Goal: Task Accomplishment & Management: Manage account settings

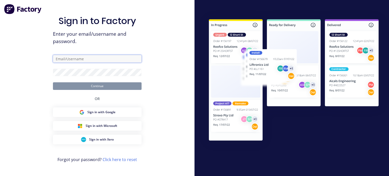
click at [104, 60] on input "text" at bounding box center [97, 59] width 89 height 8
type input "[PERSON_NAME][EMAIL_ADDRESS][DOMAIN_NAME]"
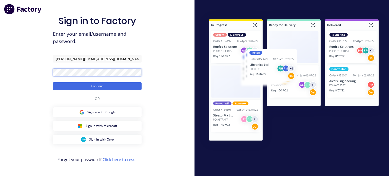
click at [53, 82] on button "Continue" at bounding box center [97, 86] width 89 height 8
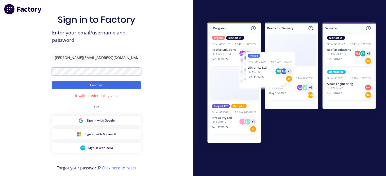
click at [31, 72] on div "Sign in to Factory Enter your email/username and password. [PERSON_NAME][EMAIL_…" at bounding box center [96, 91] width 193 height 183
click at [52, 81] on button "Continue" at bounding box center [96, 85] width 89 height 8
click at [0, 74] on div "Sign in to Factory Enter your email/username and password. [PERSON_NAME][EMAIL_…" at bounding box center [96, 91] width 193 height 183
click at [52, 81] on button "Continue" at bounding box center [96, 85] width 89 height 8
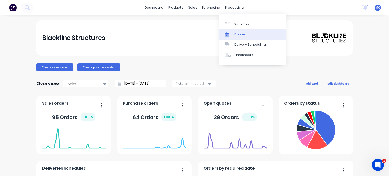
click at [239, 32] on div "Planner" at bounding box center [241, 34] width 12 height 5
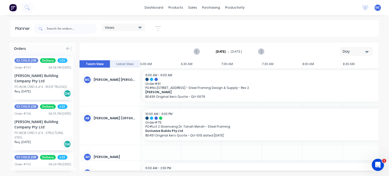
scroll to position [0, 243]
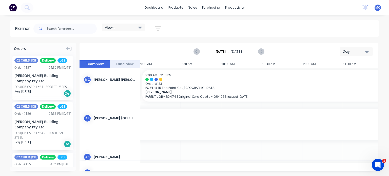
click at [359, 52] on div "Day" at bounding box center [354, 51] width 23 height 5
click at [348, 75] on div "Week" at bounding box center [348, 75] width 50 height 10
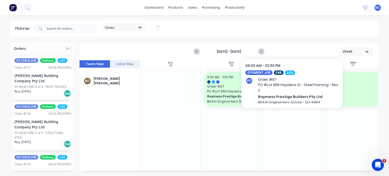
scroll to position [203, 0]
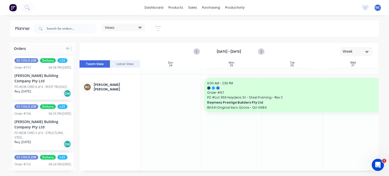
click at [123, 28] on div "Views" at bounding box center [123, 27] width 37 height 5
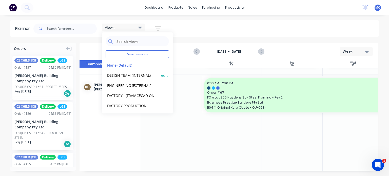
click at [122, 75] on button "DESIGN TEAM (INTERNAL)" at bounding box center [133, 75] width 54 height 6
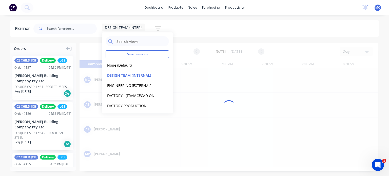
scroll to position [0, 243]
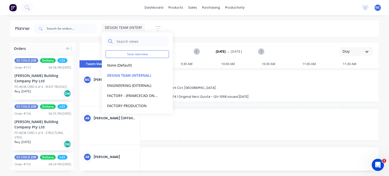
click at [298, 26] on div "DESIGN TEAM (INTERNAL) Save new view None (Default) edit DESIGN TEAM (INTERNAL)…" at bounding box center [205, 28] width 347 height 15
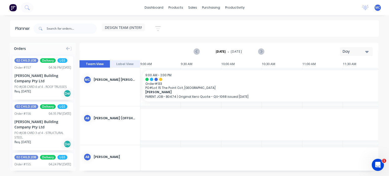
drag, startPoint x: 215, startPoint y: 171, endPoint x: 154, endPoint y: 168, distance: 61.4
click at [150, 169] on div "Orders 02 CHILD JOB Delivery LGS Order # 157 04:36 PM [DATE] [PERSON_NAME] Buil…" at bounding box center [194, 109] width 389 height 133
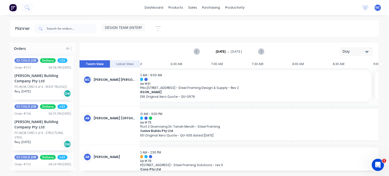
scroll to position [0, 0]
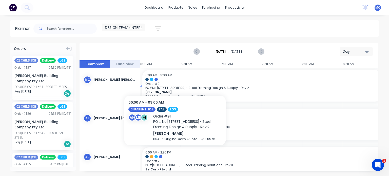
click at [175, 75] on div "6:00 AM - 9:00 AM" at bounding box center [262, 75] width 233 height 4
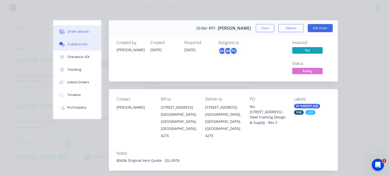
click at [74, 47] on button "Collaborate" at bounding box center [77, 44] width 48 height 13
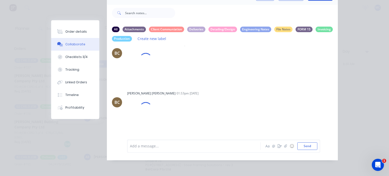
scroll to position [3776, 0]
click at [208, 148] on div at bounding box center [195, 146] width 130 height 5
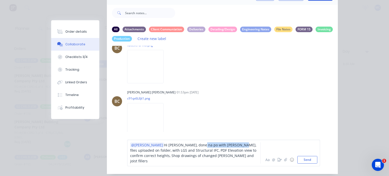
drag, startPoint x: 217, startPoint y: 145, endPoint x: 181, endPoint y: 146, distance: 36.0
click at [181, 146] on span "Hi [PERSON_NAME], done na po with [PERSON_NAME], files uploaded on folder, with…" at bounding box center [193, 153] width 127 height 21
click at [195, 151] on span "Hi [PERSON_NAME], done changing elevations according to your site visit measure…" at bounding box center [195, 153] width 131 height 21
click at [196, 161] on div "@[PERSON_NAME] Hi Sir [PERSON_NAME], done changing elevations according to your…" at bounding box center [195, 152] width 130 height 21
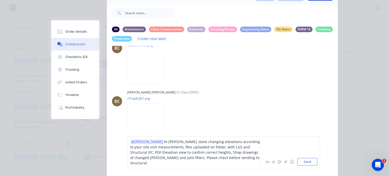
click at [176, 162] on span "Hi [PERSON_NAME], done changing elevations according to your site visit measure…" at bounding box center [195, 152] width 131 height 26
click at [256, 161] on div "@[PERSON_NAME] Hi Sir [PERSON_NAME], done changing elevations according to your…" at bounding box center [195, 152] width 130 height 27
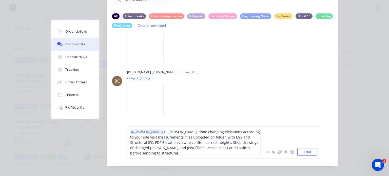
scroll to position [45, 0]
click at [194, 136] on span "Hi [PERSON_NAME], done changing elevations according to your site visit measure…" at bounding box center [195, 142] width 131 height 26
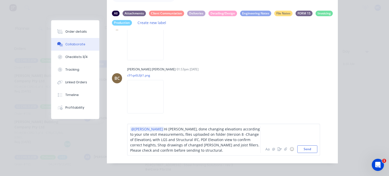
scroll to position [50, 0]
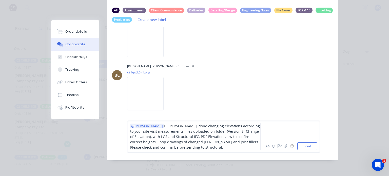
drag, startPoint x: 163, startPoint y: 147, endPoint x: 166, endPoint y: 147, distance: 3.1
click at [163, 147] on span "Hi [PERSON_NAME], done changing elevations according to your site visit measure…" at bounding box center [195, 137] width 131 height 26
click at [309, 143] on button "Send" at bounding box center [308, 146] width 20 height 8
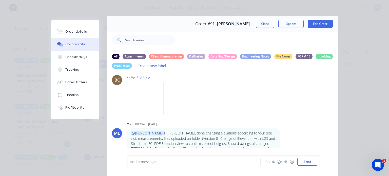
scroll to position [0, 0]
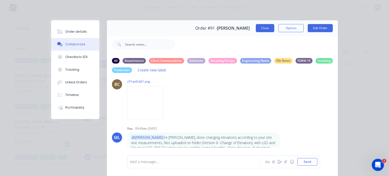
click at [262, 26] on button "Close" at bounding box center [265, 28] width 19 height 8
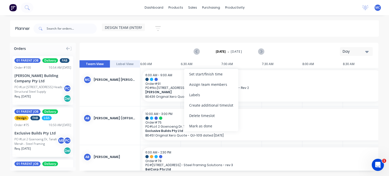
click at [215, 126] on div "Mark as done" at bounding box center [211, 126] width 54 height 10
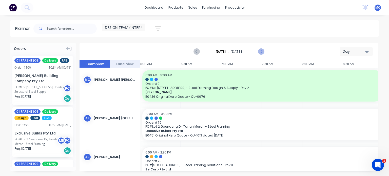
click at [264, 52] on icon "Next page" at bounding box center [261, 52] width 6 height 6
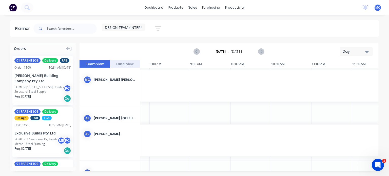
scroll to position [0, 243]
click at [349, 52] on div "Day" at bounding box center [354, 51] width 23 height 5
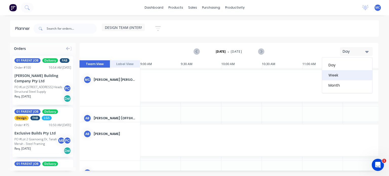
click at [344, 75] on div "Week" at bounding box center [348, 75] width 50 height 10
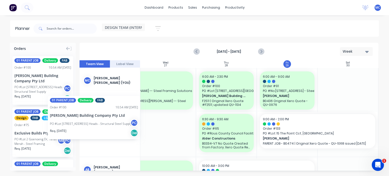
scroll to position [0, 188]
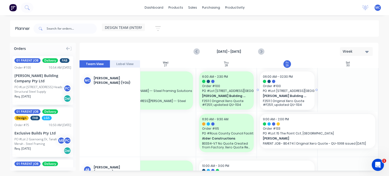
drag, startPoint x: 48, startPoint y: 92, endPoint x: 284, endPoint y: 115, distance: 237.2
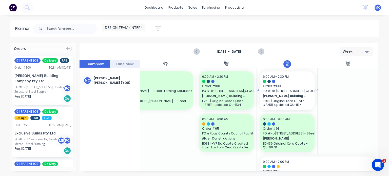
drag, startPoint x: 290, startPoint y: 98, endPoint x: 285, endPoint y: 121, distance: 23.7
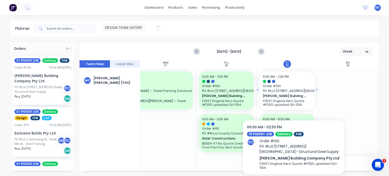
click at [294, 100] on p "F2511 | Original Xero Quote #F2511, updated QU-1134" at bounding box center [287, 103] width 49 height 8
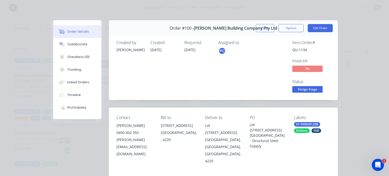
drag, startPoint x: 268, startPoint y: 27, endPoint x: 298, endPoint y: 40, distance: 33.1
click at [268, 27] on button "Close" at bounding box center [265, 28] width 19 height 8
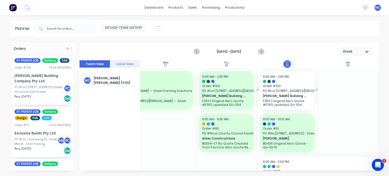
drag, startPoint x: 298, startPoint y: 84, endPoint x: 295, endPoint y: 86, distance: 3.3
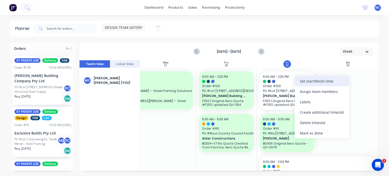
click at [319, 85] on div "Set start/finish time" at bounding box center [322, 81] width 54 height 10
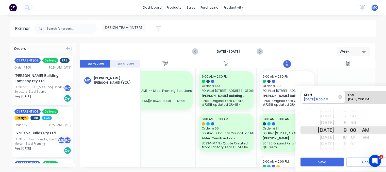
click at [372, 100] on div "[DATE] 2:30 PM" at bounding box center [364, 100] width 37 height 6
click at [345, 100] on input "End [DATE] 2:30 PM" at bounding box center [345, 97] width 0 height 12
radio input "true"
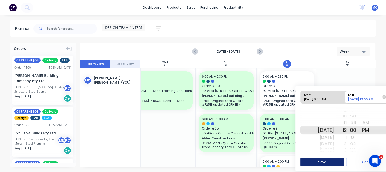
click at [335, 162] on button "Save" at bounding box center [321, 162] width 43 height 9
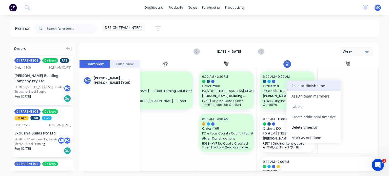
click at [318, 89] on div "Set start/finish time" at bounding box center [314, 86] width 54 height 10
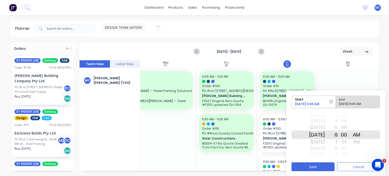
click at [359, 97] on div "End" at bounding box center [356, 99] width 37 height 6
click at [336, 97] on input "End [DATE] 9:00 AM" at bounding box center [336, 102] width 0 height 12
radio input "true"
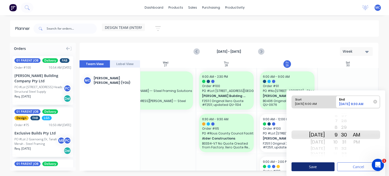
click at [325, 166] on button "Save" at bounding box center [313, 167] width 43 height 9
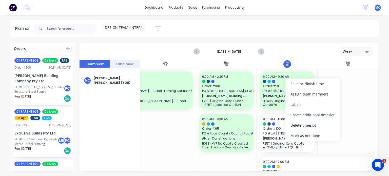
click at [306, 135] on div "Mark as not done" at bounding box center [313, 136] width 54 height 10
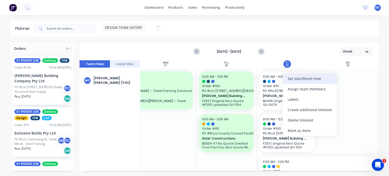
click at [307, 79] on div "Set start/finish time" at bounding box center [310, 79] width 54 height 10
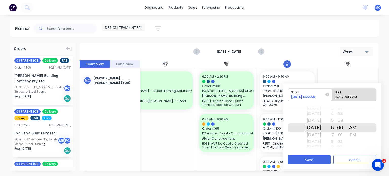
click at [357, 95] on div "[DATE] 9:30 AM" at bounding box center [352, 98] width 37 height 6
click at [333, 95] on input "End [DATE] 9:30 AM" at bounding box center [332, 95] width 0 height 12
radio input "true"
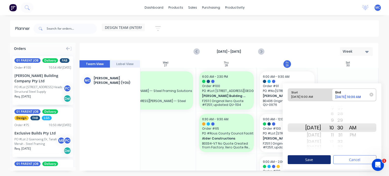
click at [316, 159] on button "Save" at bounding box center [309, 159] width 43 height 9
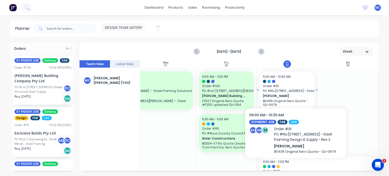
click at [296, 88] on span "Order # 91" at bounding box center [287, 86] width 49 height 5
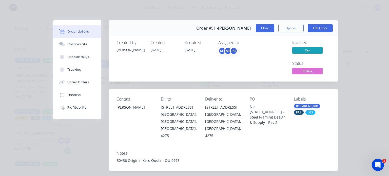
click at [268, 26] on button "Close" at bounding box center [265, 28] width 19 height 8
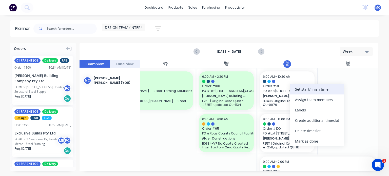
click at [311, 90] on div "Set start/finish time" at bounding box center [317, 89] width 54 height 10
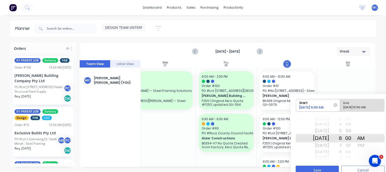
click at [357, 104] on div "End" at bounding box center [359, 102] width 37 height 6
click at [340, 104] on input "End [DATE] 10:30 AM" at bounding box center [340, 105] width 0 height 12
radio input "true"
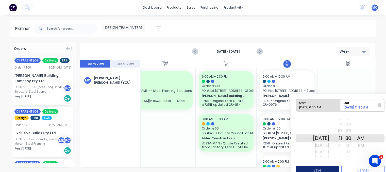
click at [327, 169] on button "Save" at bounding box center [316, 170] width 43 height 9
